Goal: Information Seeking & Learning: Understand process/instructions

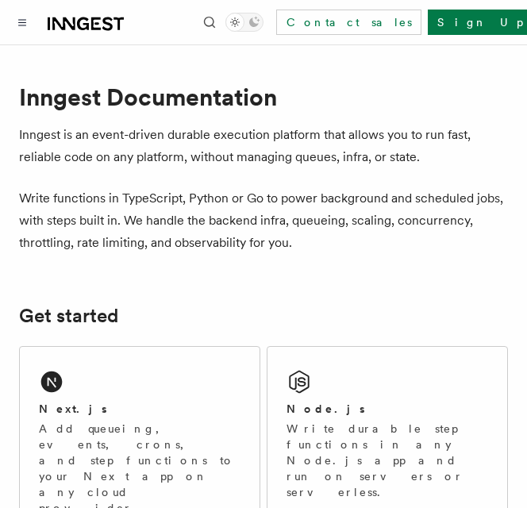
click at [109, 431] on p "Add queueing, events, crons, and step functions to your Next app on any cloud p…" at bounding box center [139, 467] width 201 height 95
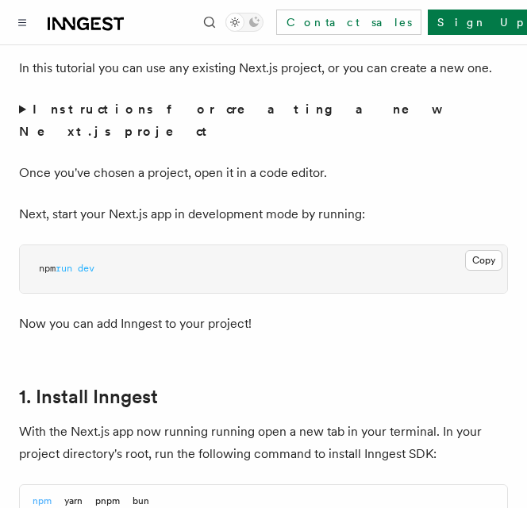
scroll to position [605, 0]
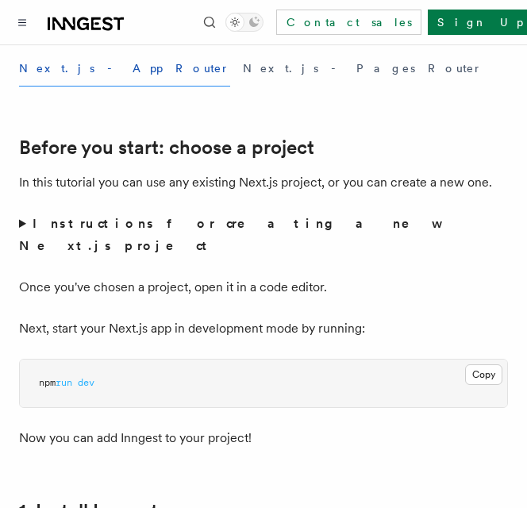
scroll to position [491, 0]
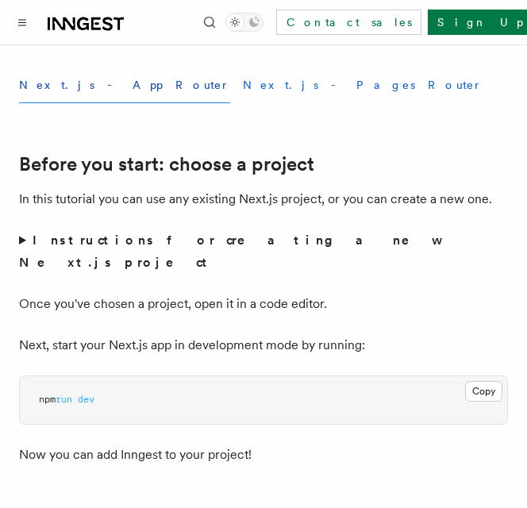
click at [243, 90] on button "Next.js - Pages Router" at bounding box center [363, 85] width 240 height 36
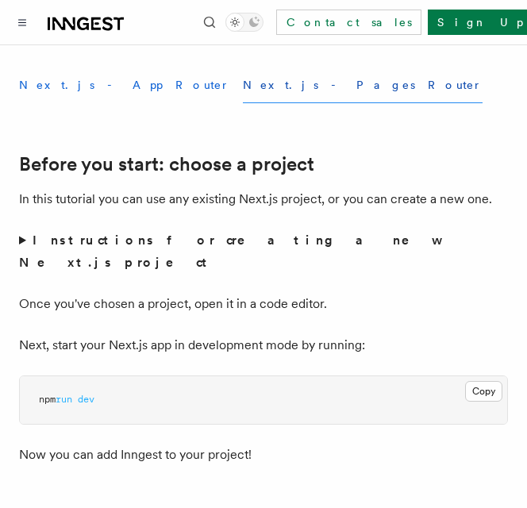
click at [86, 94] on button "Next.js - App Router" at bounding box center [124, 85] width 211 height 36
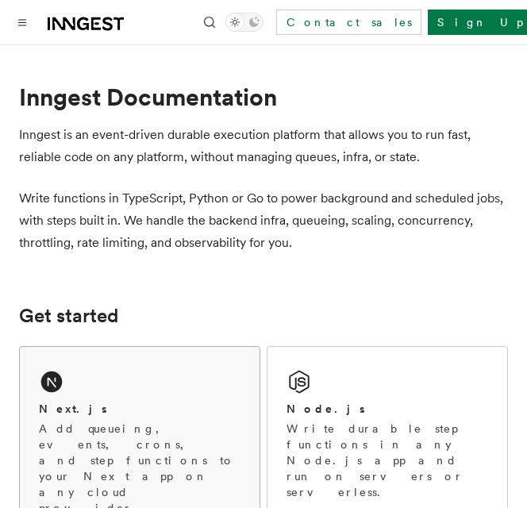
click at [204, 346] on link "Next.js Add queueing, events, crons, and step functions to your Next app on any…" at bounding box center [139, 441] width 241 height 190
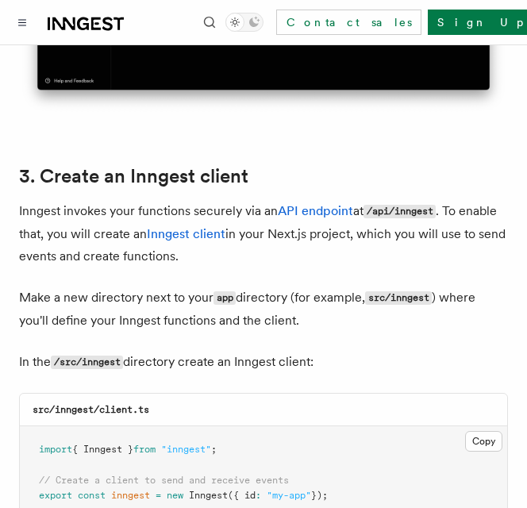
scroll to position [1795, 0]
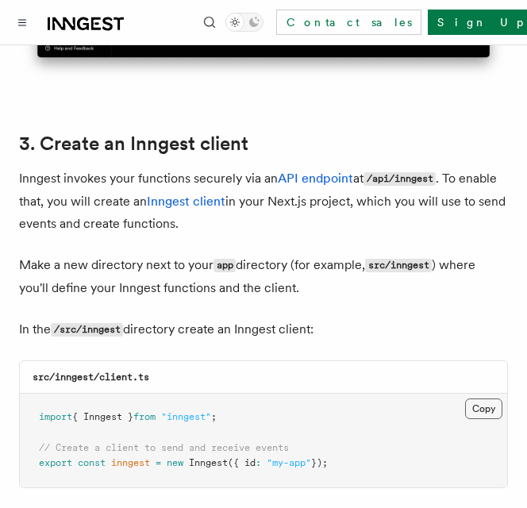
click at [476, 398] on button "Copy Copied" at bounding box center [483, 408] width 37 height 21
